Goal: Browse casually: Explore the website without a specific task or goal

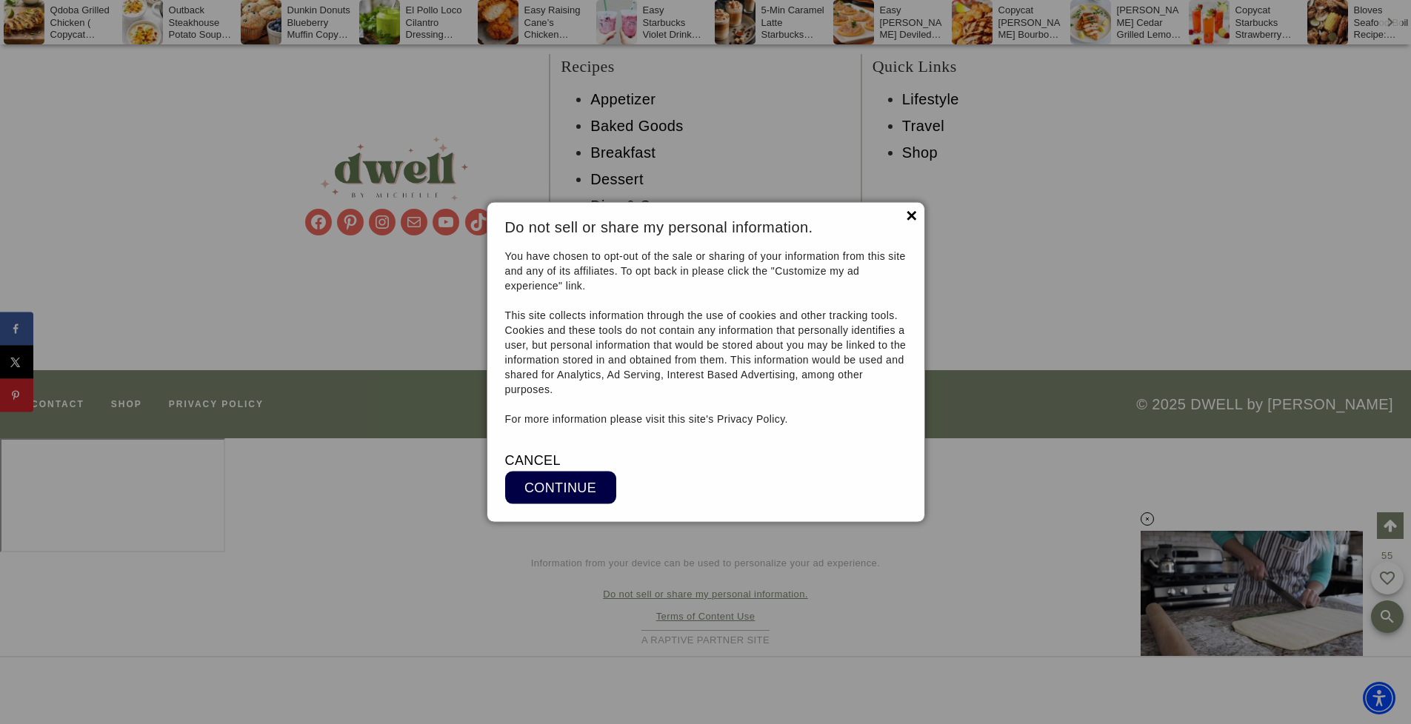
scroll to position [14728, 0]
